Goal: Check status: Check status

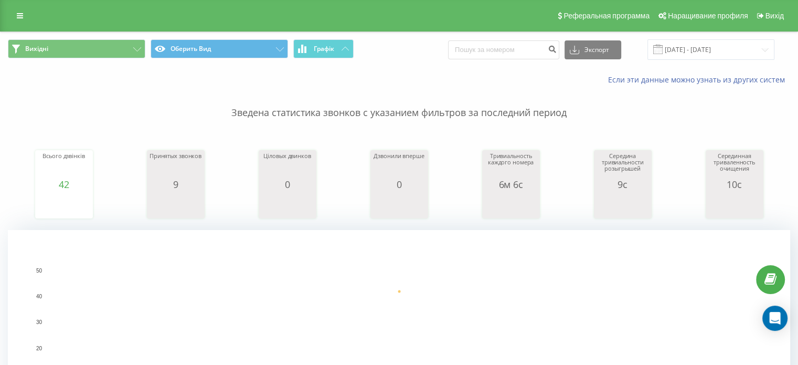
drag, startPoint x: 428, startPoint y: 155, endPoint x: 604, endPoint y: 96, distance: 185.5
click at [429, 155] on div "Всього дзвінків 42 date totalCalls 20.08.25 42 date totalCalls 20.08.25 42 20.0…" at bounding box center [399, 174] width 782 height 90
click at [721, 52] on input "20.08.2025 - 20.08.2025" at bounding box center [710, 49] width 127 height 20
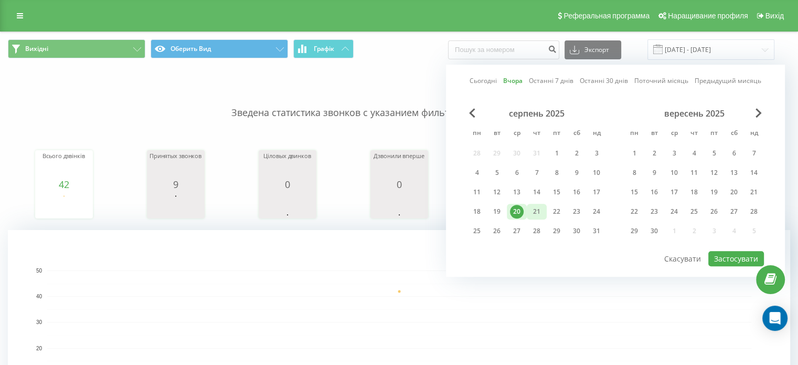
click at [541, 208] on div "21" at bounding box center [537, 212] width 14 height 14
click at [712, 252] on button "Застосувати" at bounding box center [736, 258] width 56 height 15
type input "[DATE] - [DATE]"
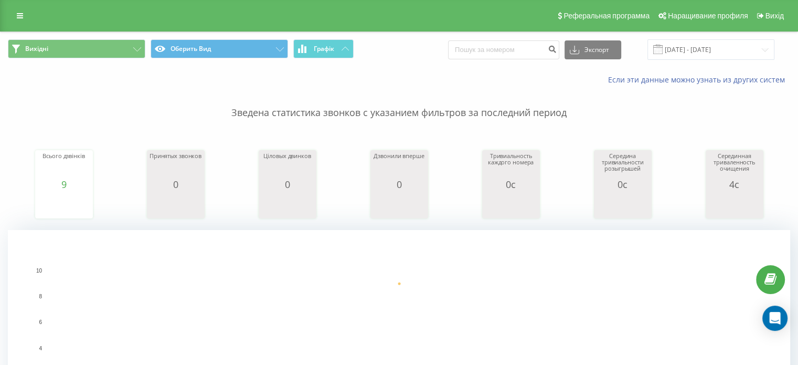
click at [350, 123] on div "Зведена статистика звонков с указанием фильтров за последний период Всього дзві…" at bounding box center [399, 262] width 782 height 355
click at [34, 52] on font "Вихідні" at bounding box center [36, 48] width 23 height 9
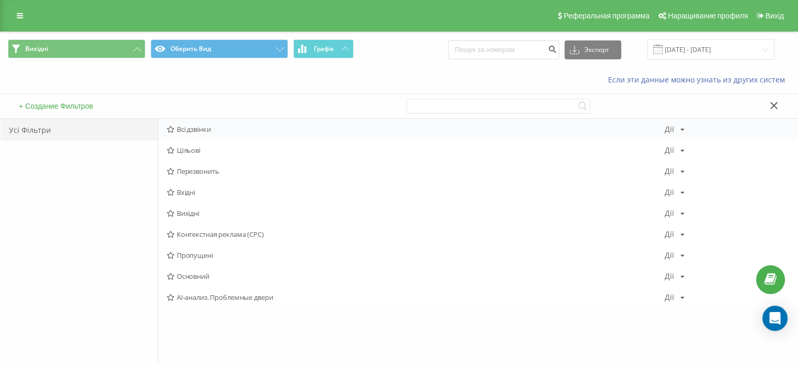
click at [185, 130] on font "Всі дзвінки" at bounding box center [194, 128] width 34 height 9
